Goal: Register for event/course

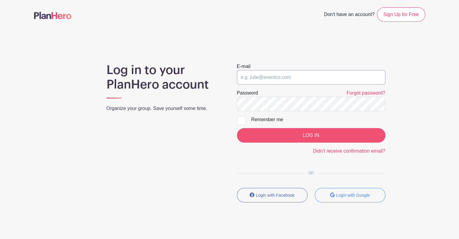
type input "[PERSON_NAME][EMAIL_ADDRESS][PERSON_NAME][DOMAIN_NAME]"
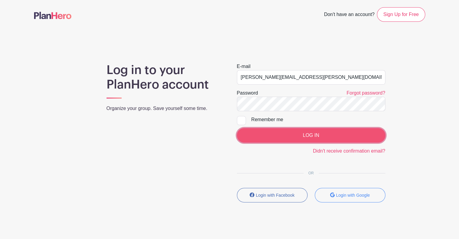
click at [285, 135] on input "LOG IN" at bounding box center [311, 135] width 149 height 14
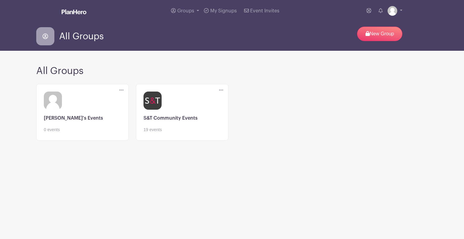
click at [172, 133] on link at bounding box center [181, 133] width 77 height 0
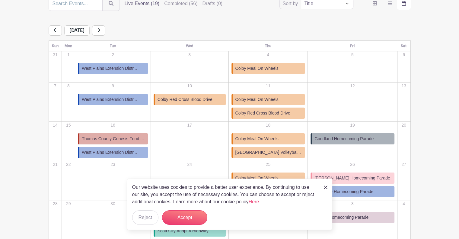
scroll to position [91, 0]
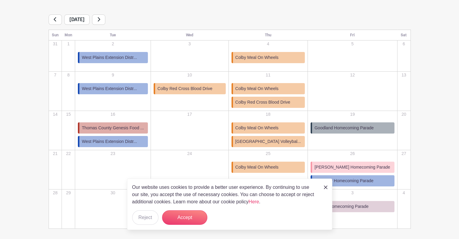
click at [271, 102] on span "Colby Red Cross Blood Drive" at bounding box center [263, 102] width 55 height 6
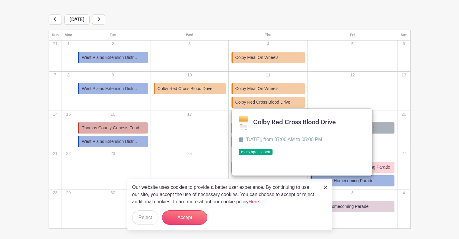
click at [239, 155] on link at bounding box center [239, 155] width 0 height 0
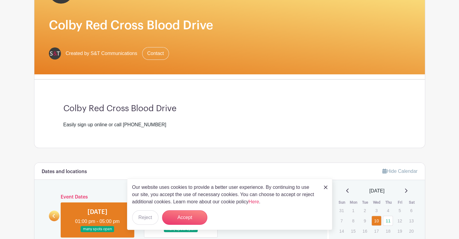
scroll to position [91, 0]
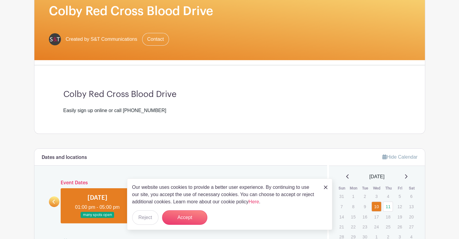
click at [325, 186] on img at bounding box center [326, 187] width 4 height 4
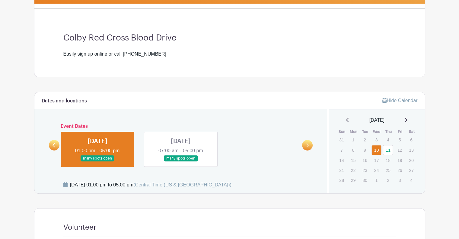
scroll to position [151, 0]
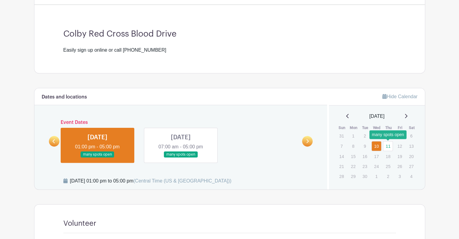
click at [390, 146] on link "11" at bounding box center [388, 146] width 10 height 10
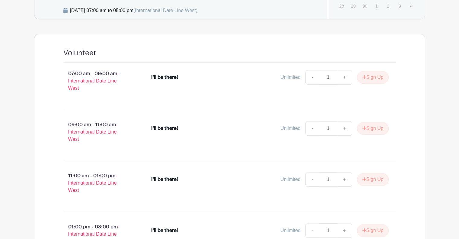
scroll to position [332, 0]
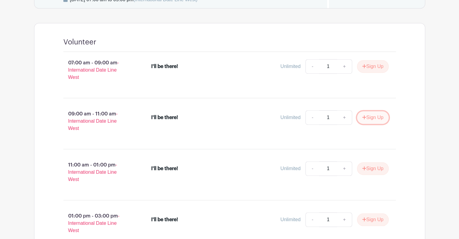
click at [379, 118] on button "Sign Up" at bounding box center [373, 117] width 32 height 13
